Goal: Transaction & Acquisition: Purchase product/service

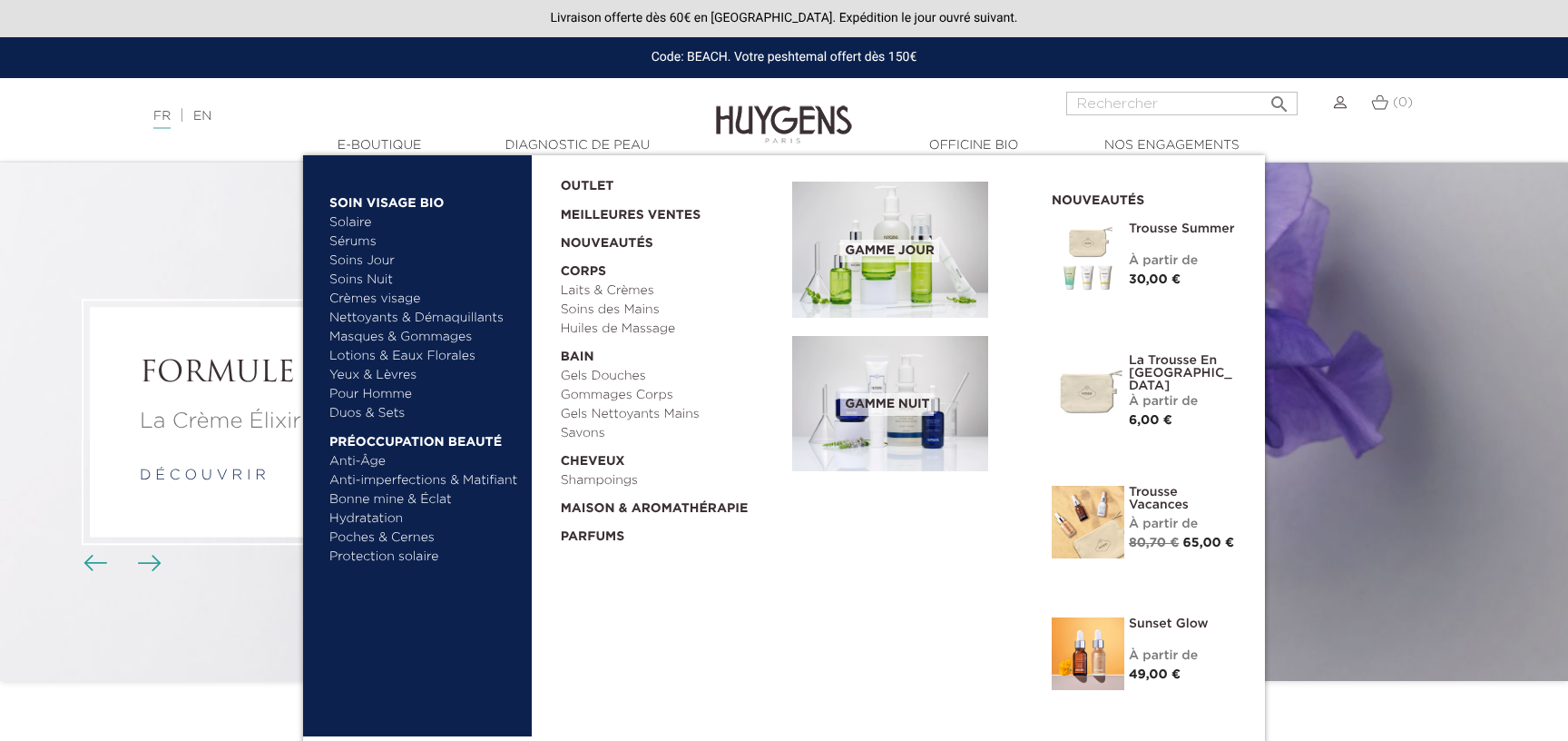
click at [380, 411] on link "Duos & Sets" at bounding box center [424, 413] width 189 height 19
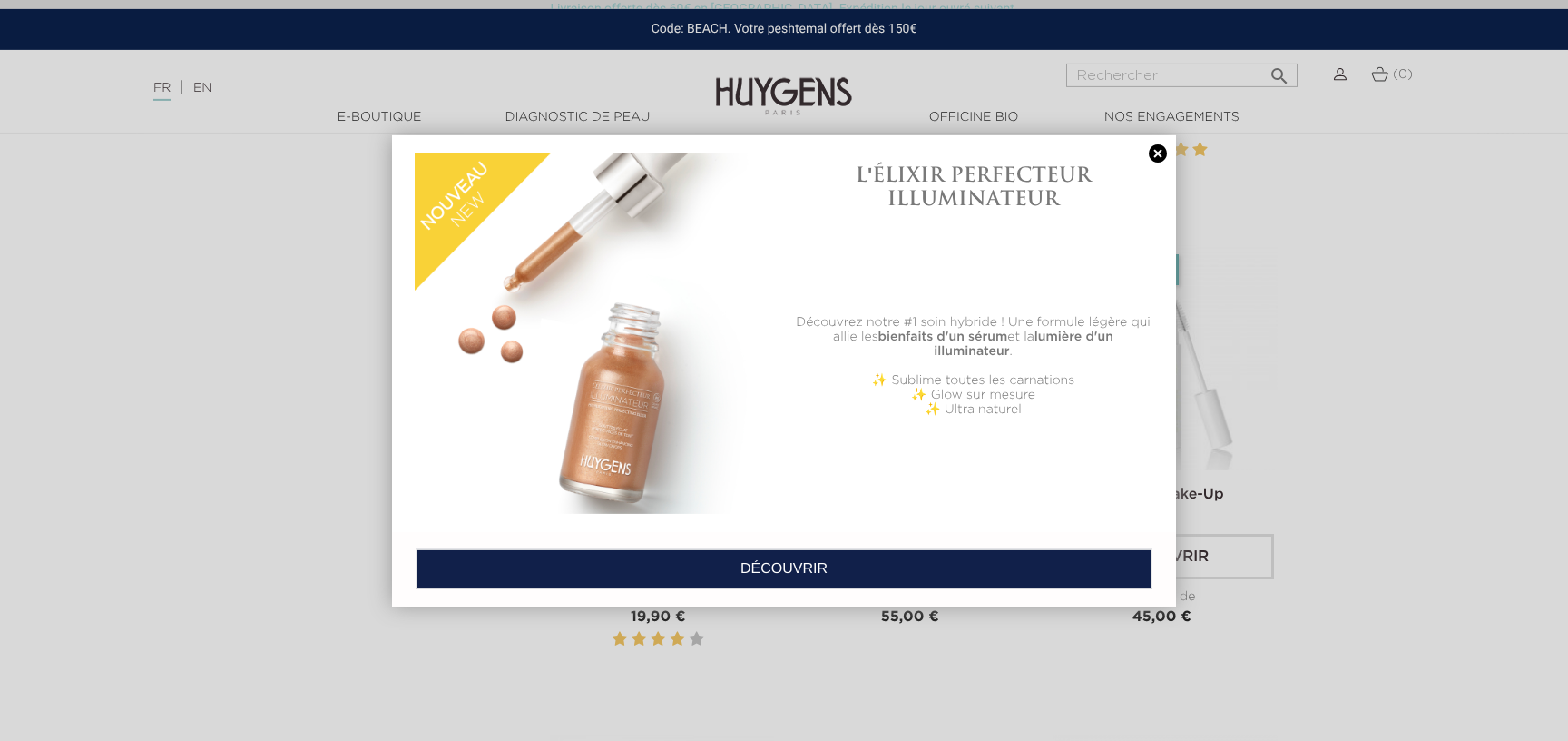
scroll to position [2937, 0]
click at [1154, 153] on link at bounding box center [1158, 153] width 26 height 19
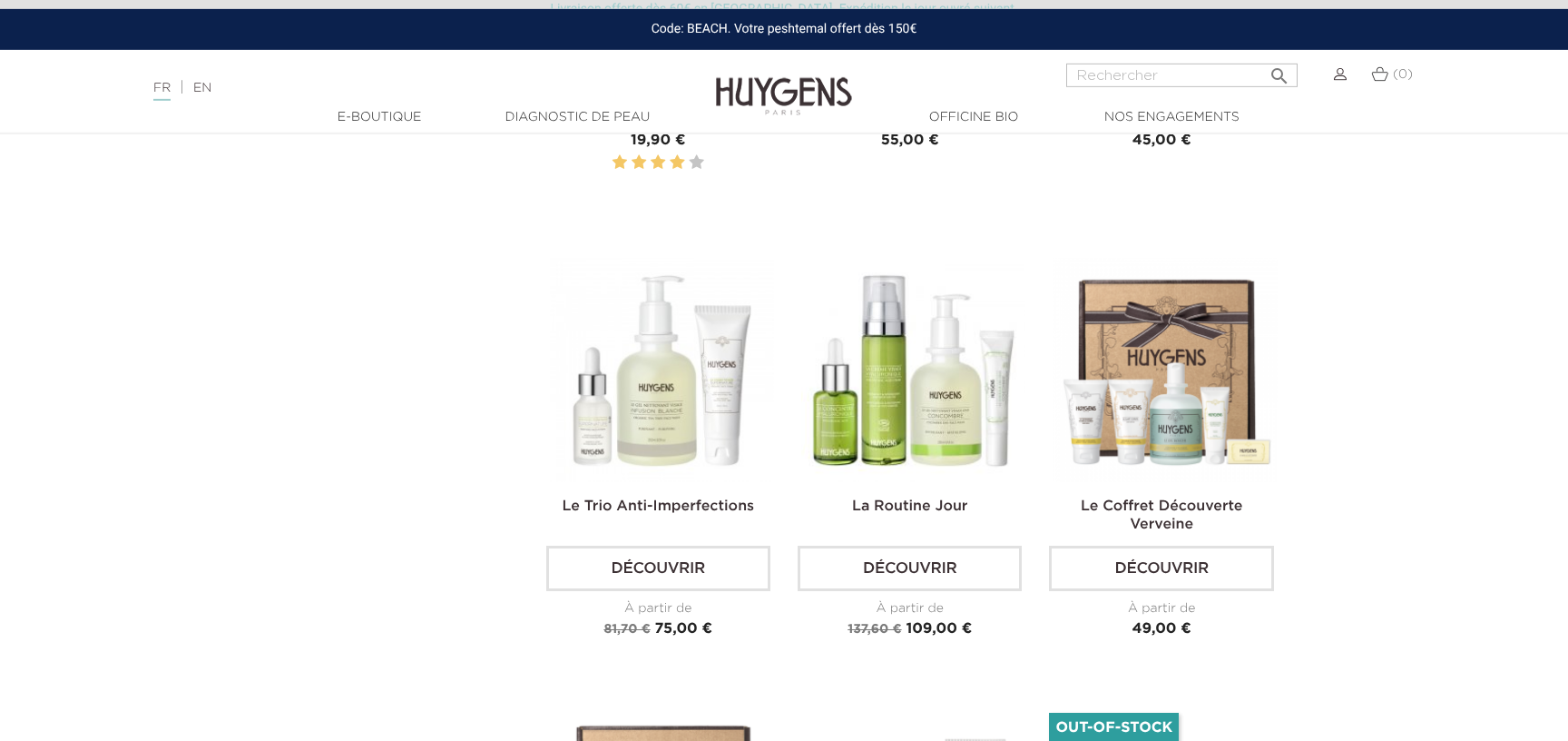
scroll to position [3407, 0]
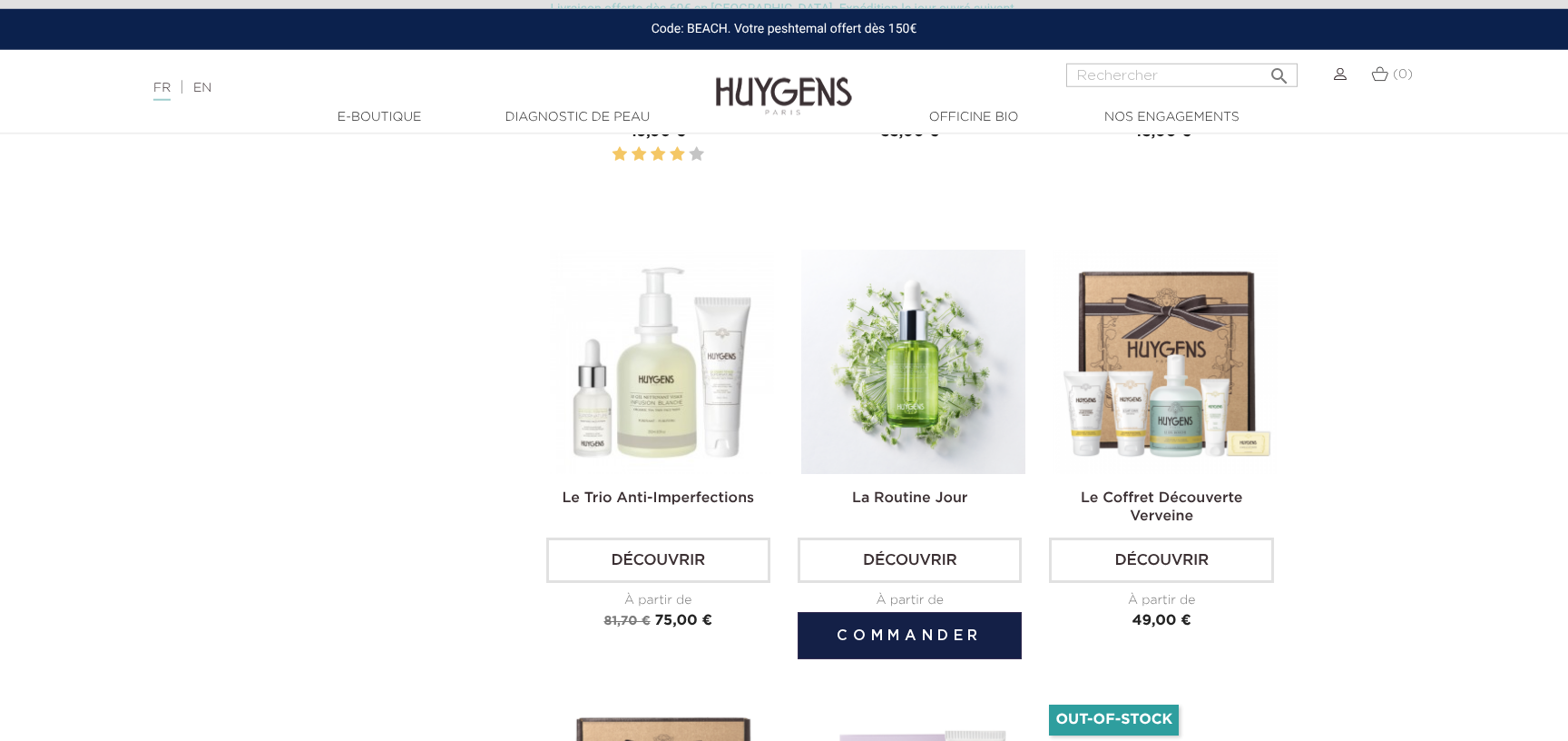
click at [916, 392] on img at bounding box center [914, 361] width 224 height 224
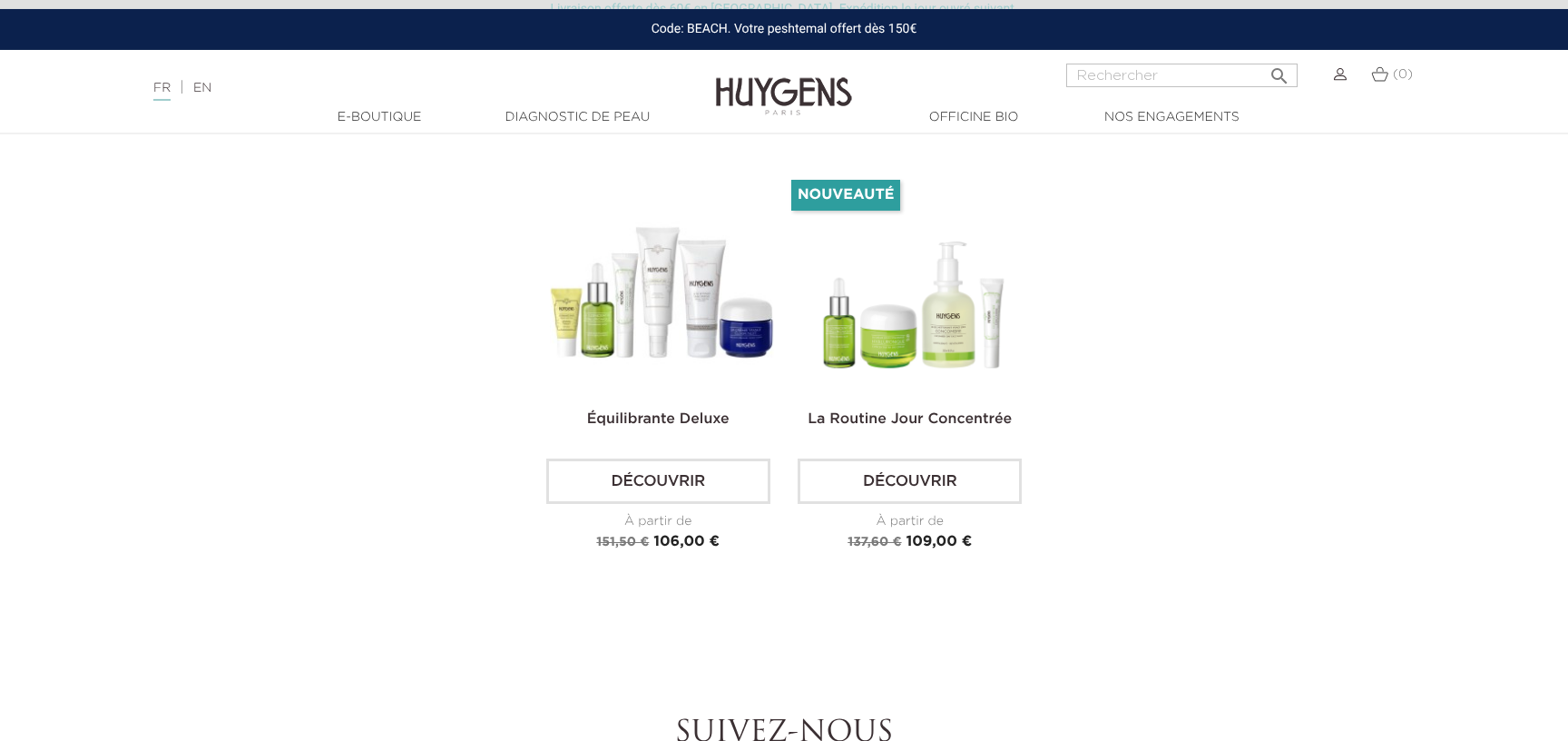
scroll to position [4428, 0]
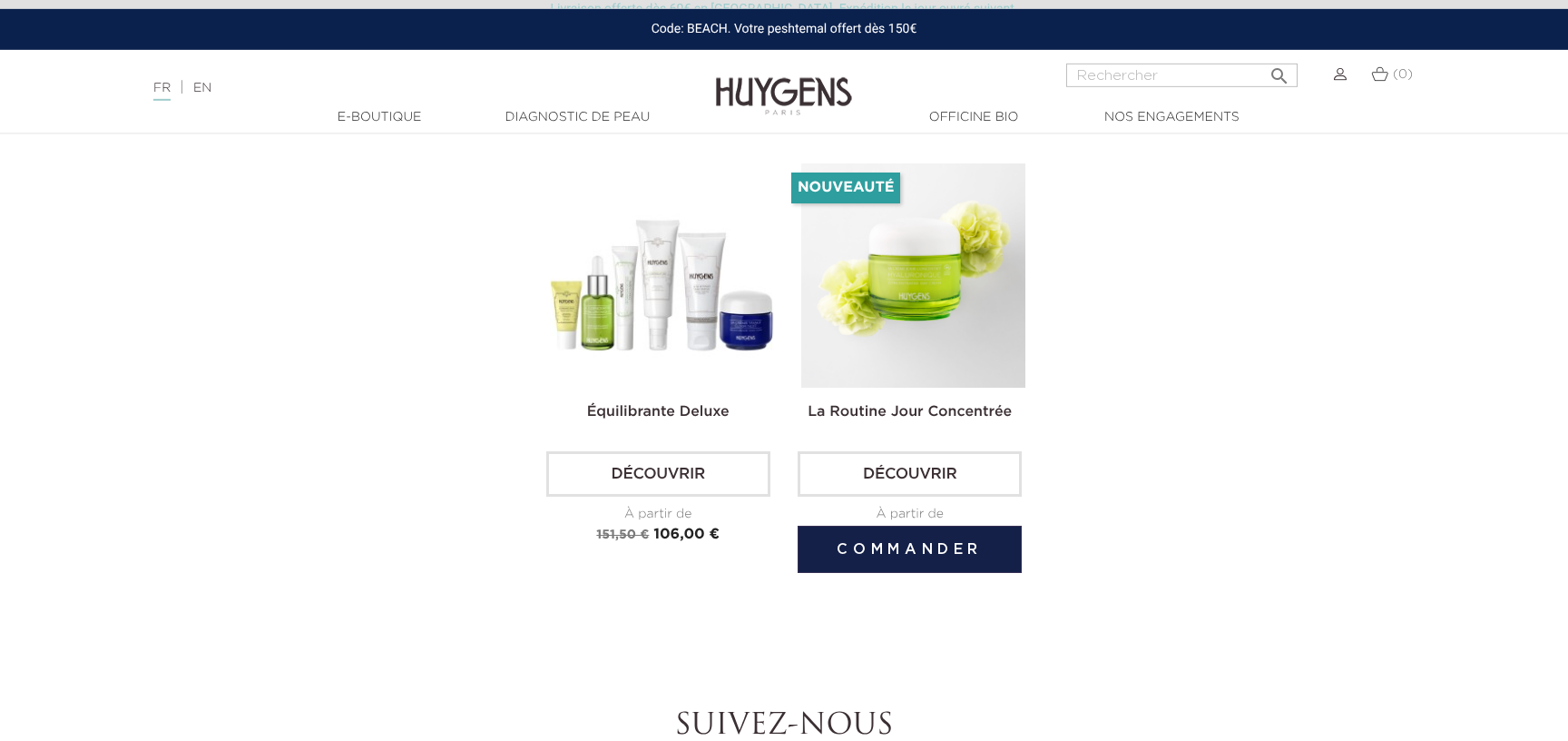
click at [915, 319] on img at bounding box center [914, 275] width 224 height 224
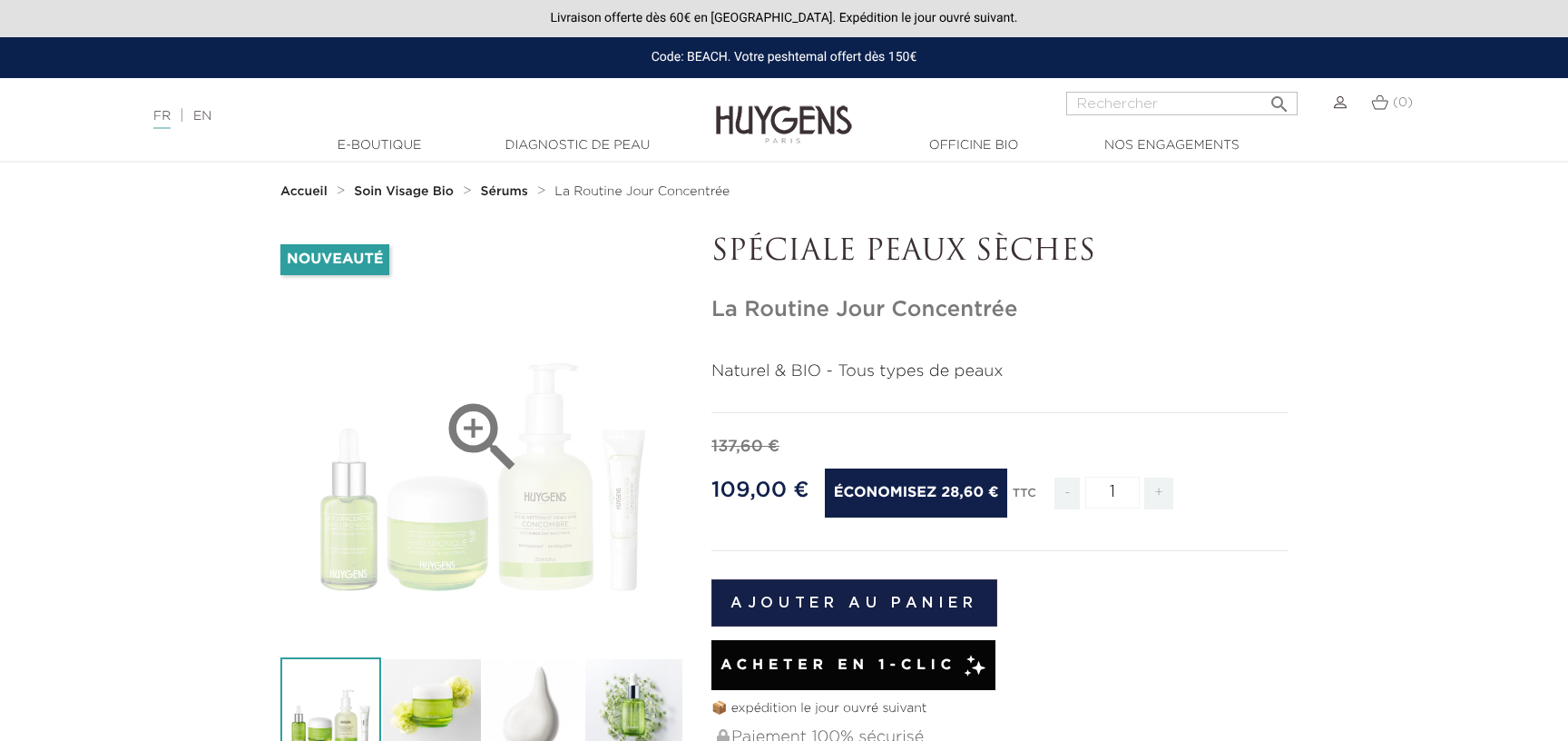
click at [448, 551] on div "" at bounding box center [483, 438] width 404 height 404
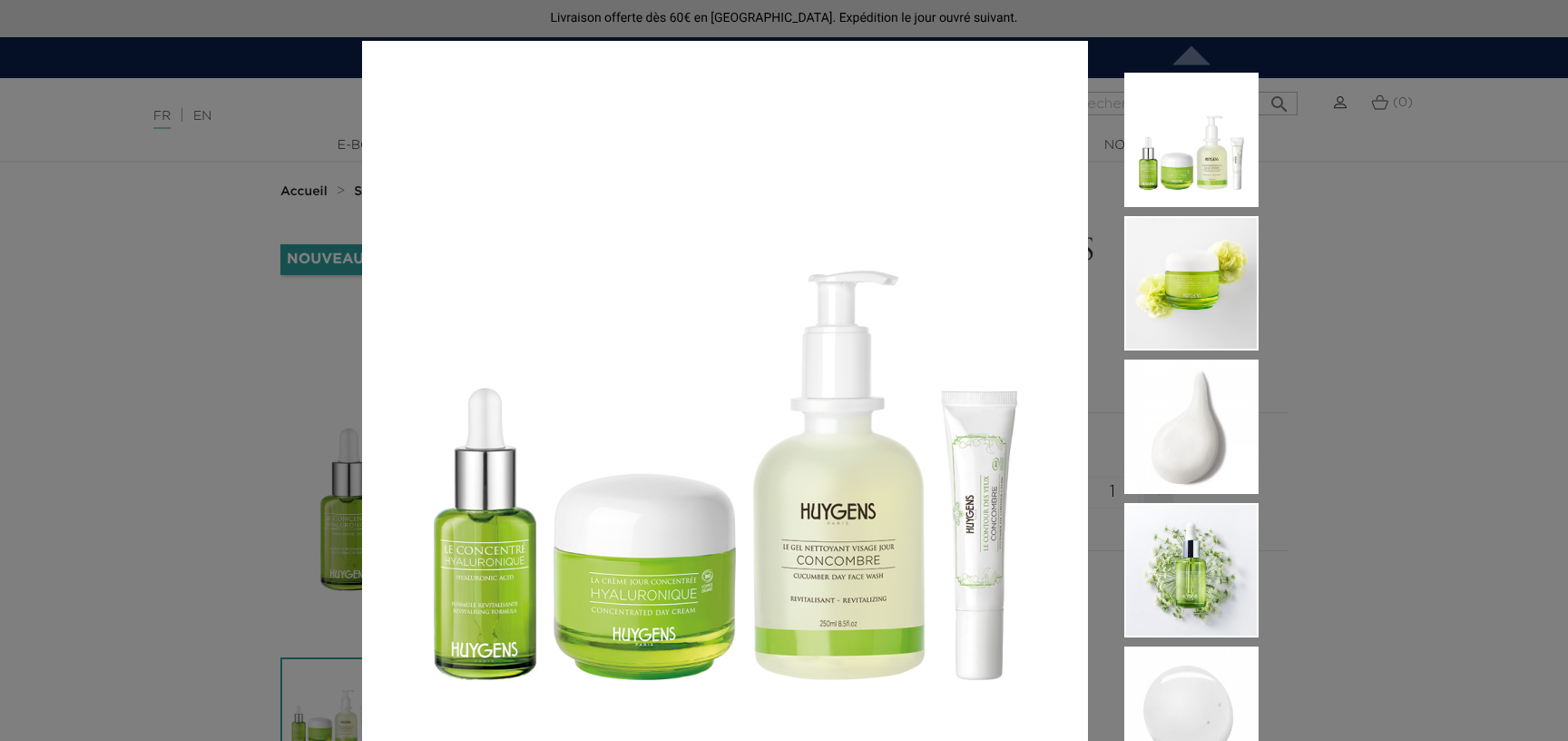
click at [235, 143] on div "Naturel & BIO - Tous types de peaux  " at bounding box center [784, 370] width 1568 height 741
